Goal: Information Seeking & Learning: Learn about a topic

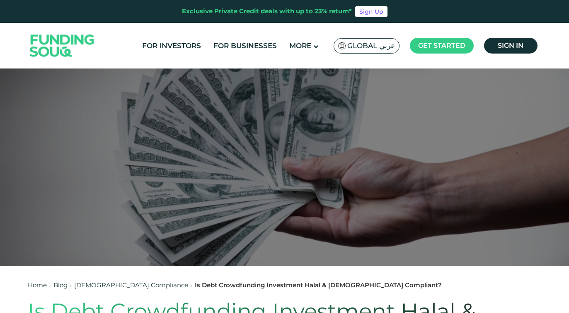
scroll to position [19, 0]
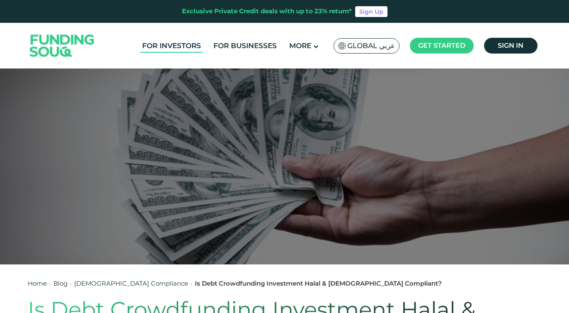
click at [194, 48] on link "For Investors" at bounding box center [171, 46] width 63 height 14
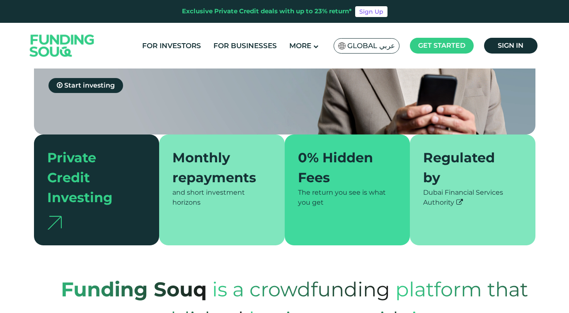
type tc-range-slider "4"
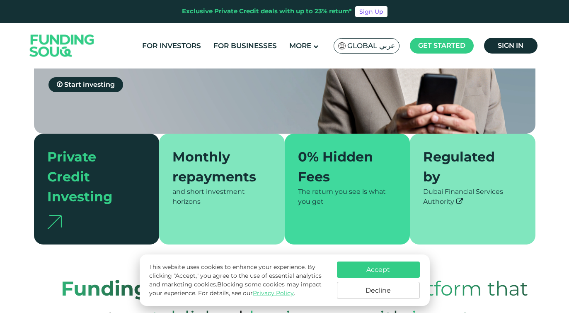
scroll to position [206, 0]
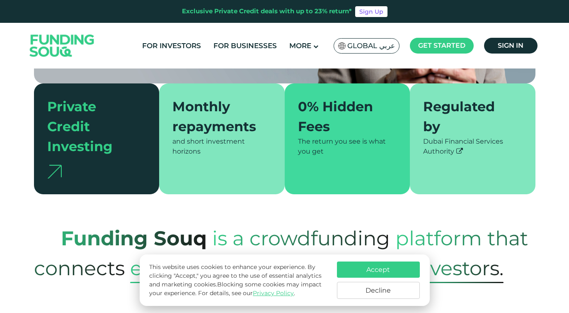
click at [368, 276] on button "Accept" at bounding box center [378, 269] width 83 height 16
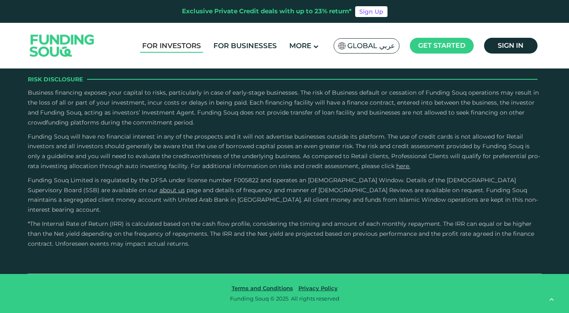
scroll to position [2320, 0]
